Goal: Navigation & Orientation: Find specific page/section

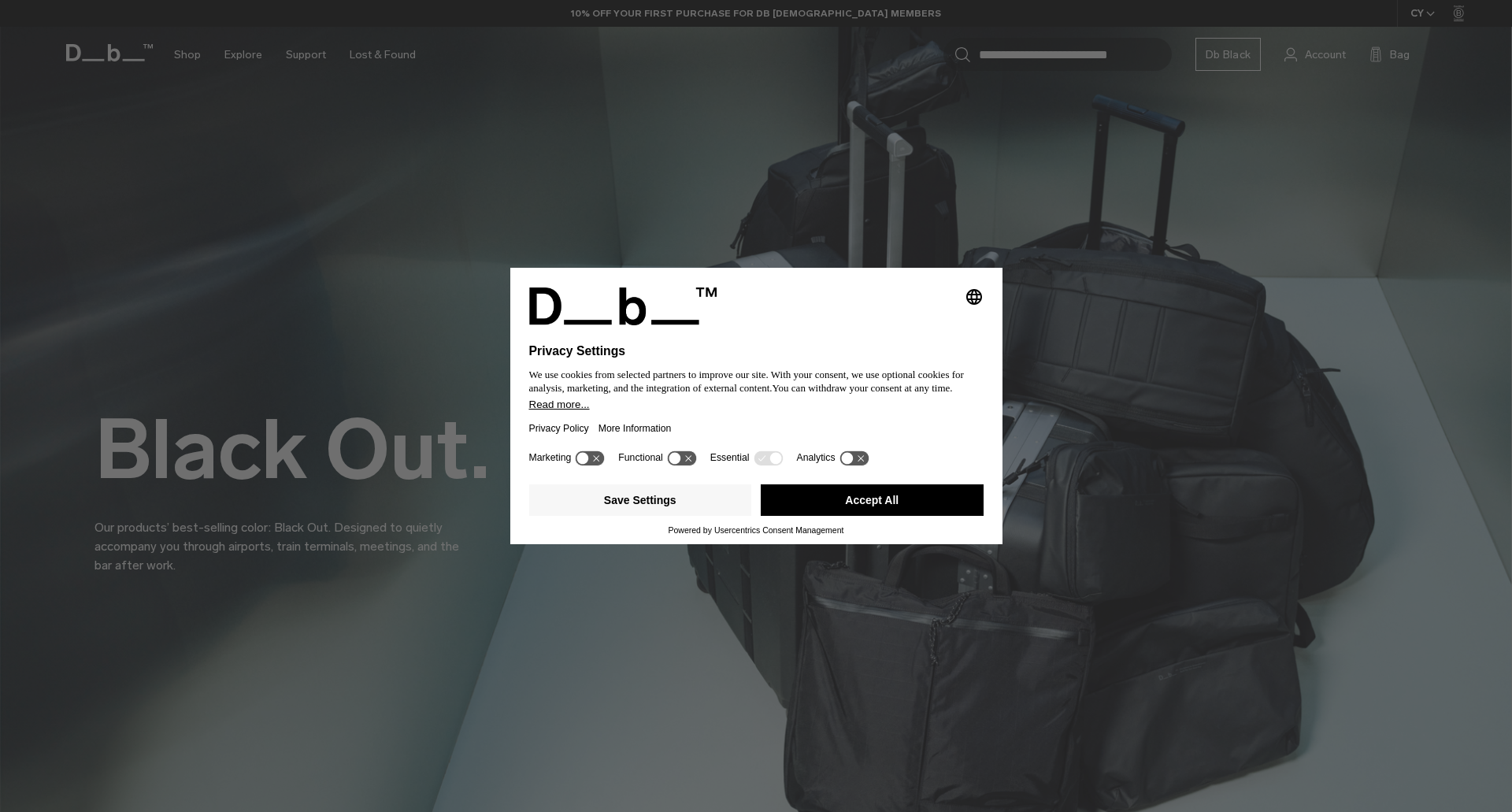
click at [869, 510] on button "Accept All" at bounding box center [872, 500] width 223 height 31
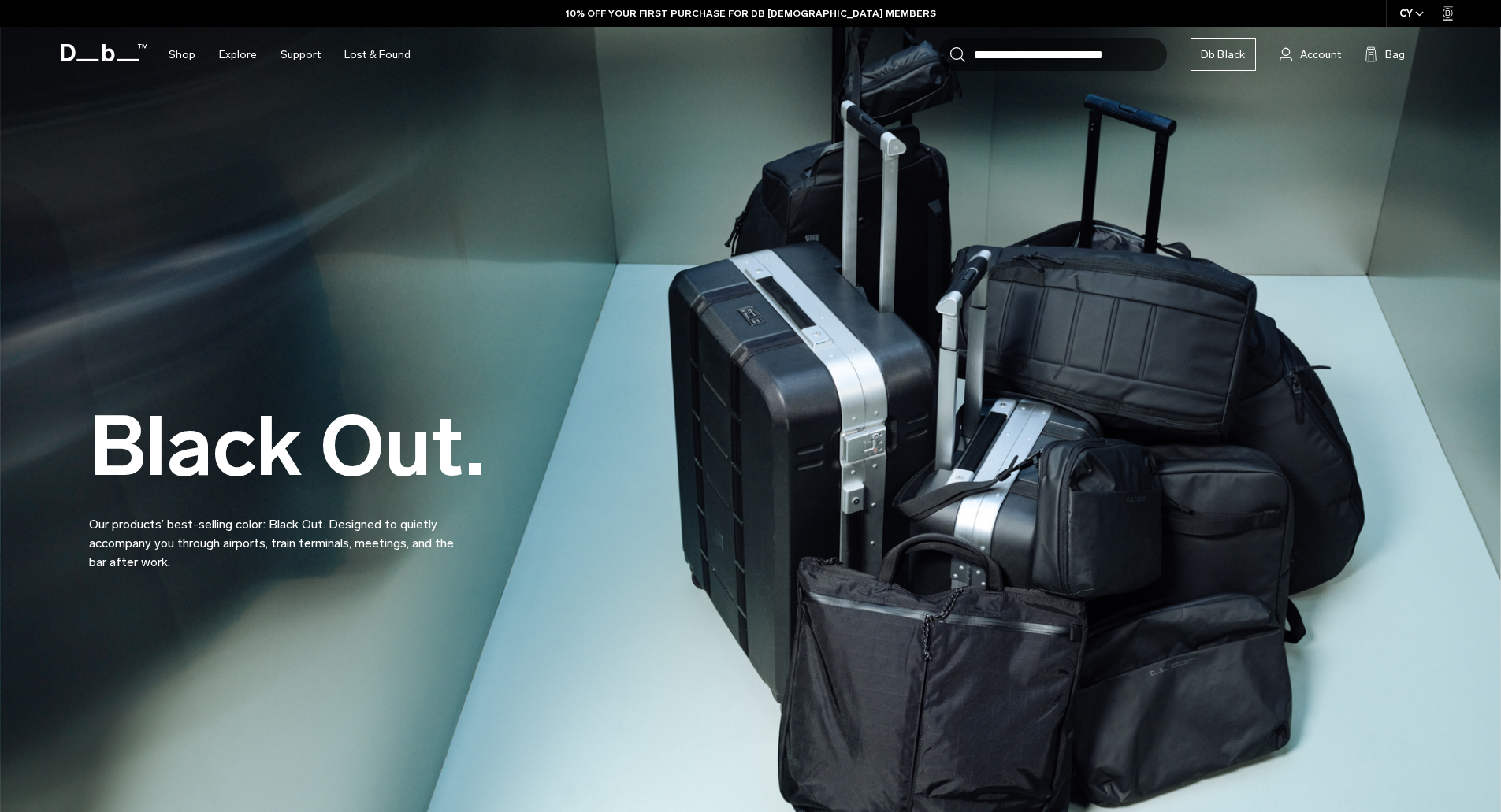
click at [923, 508] on div "Black Out. Our products’ best-selling color: Black Out. Designed to quietly acc…" at bounding box center [750, 449] width 1324 height 340
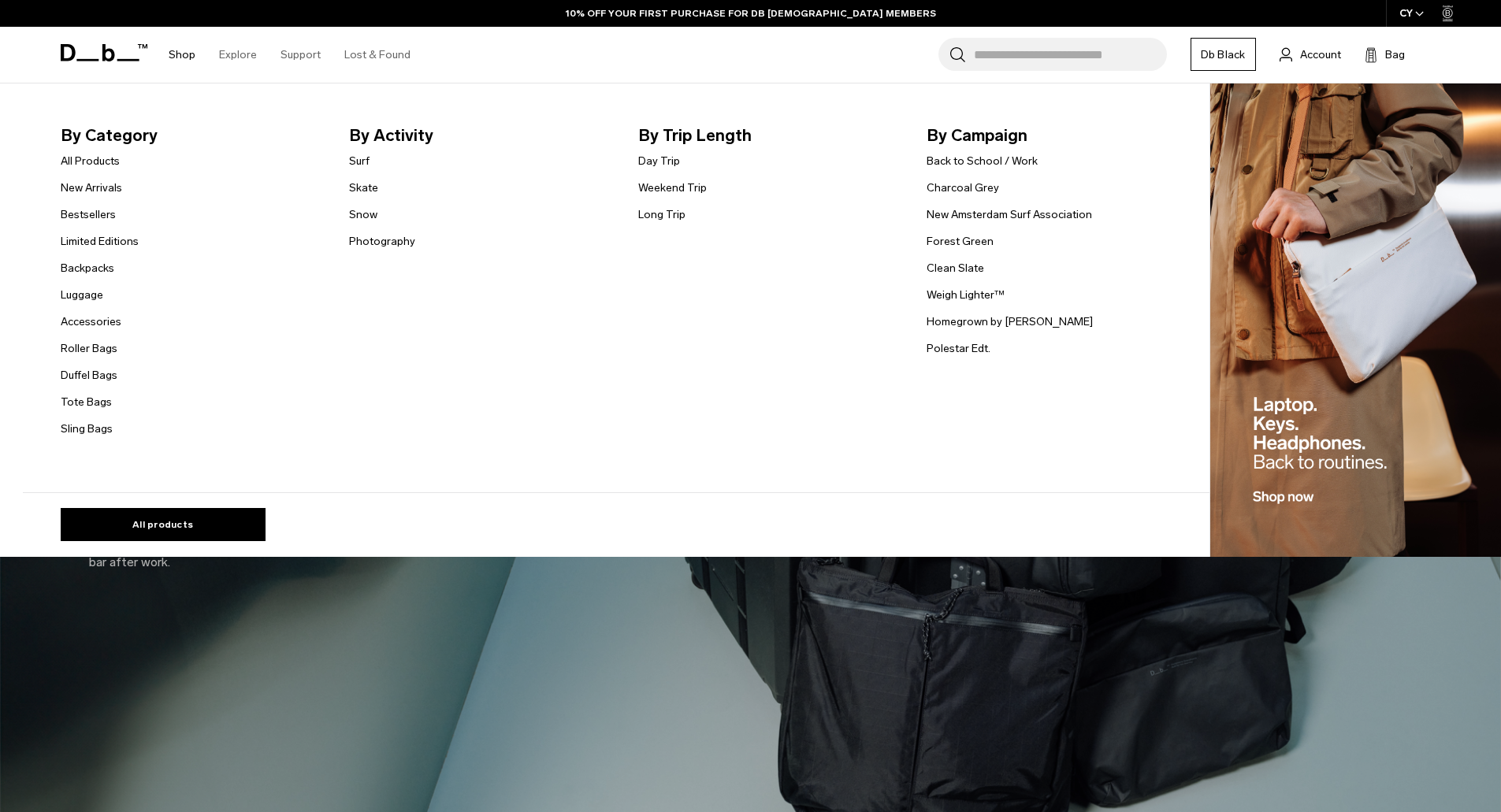
click at [178, 56] on link "Shop" at bounding box center [182, 54] width 26 height 56
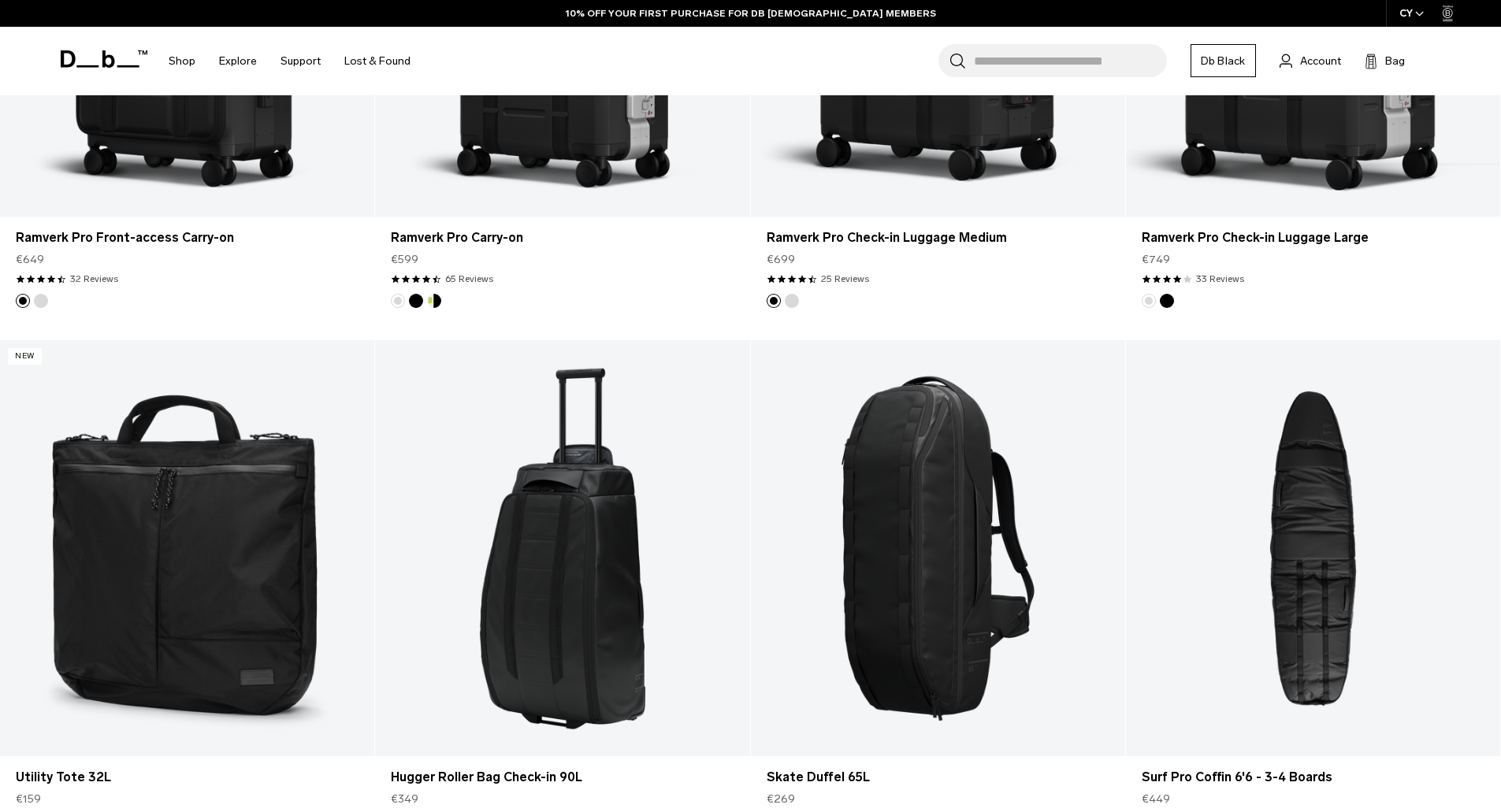
scroll to position [1260, 0]
